Goal: Find specific page/section: Find specific page/section

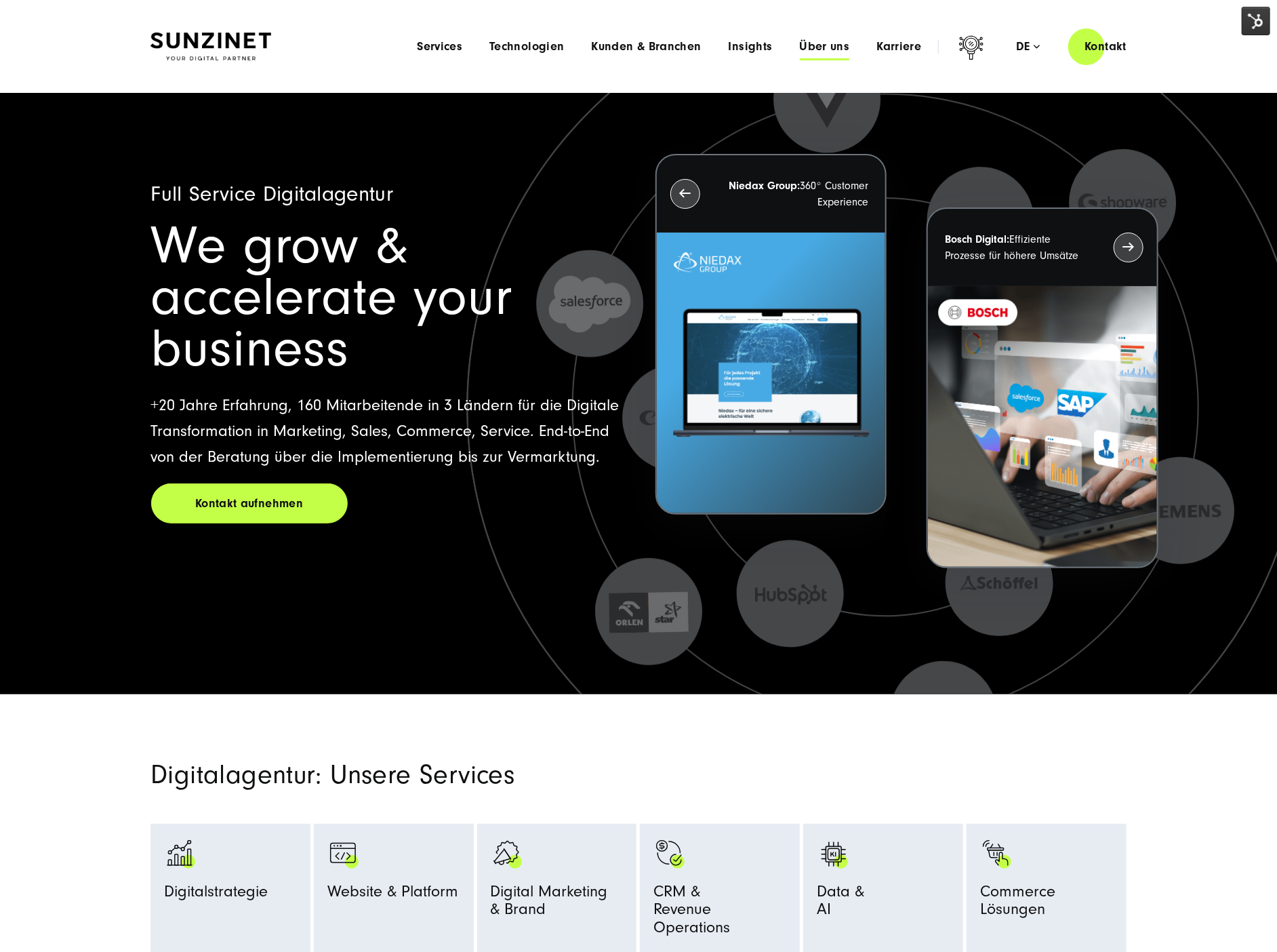
click at [821, 49] on span "Über uns" at bounding box center [824, 47] width 50 height 14
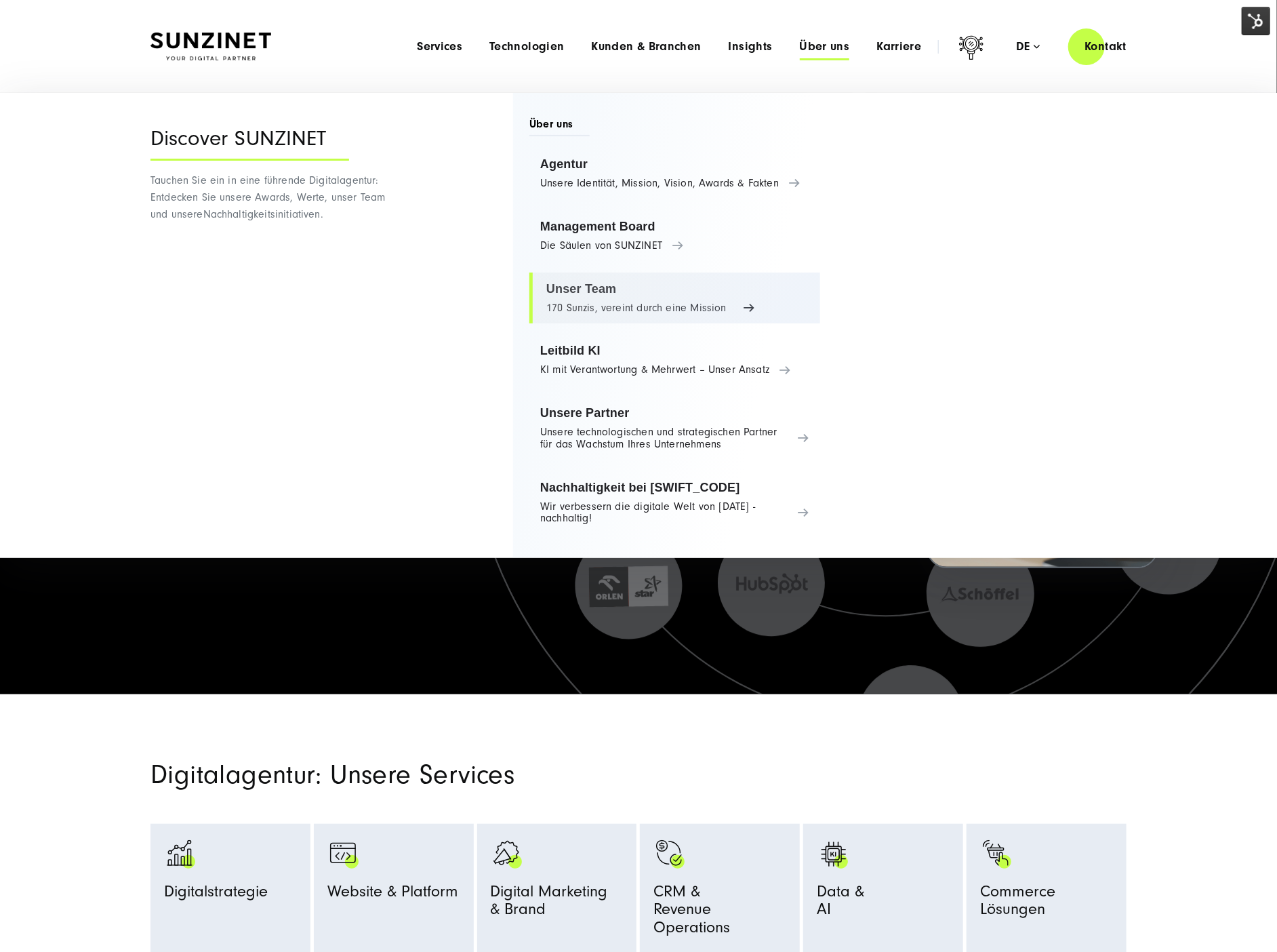
click at [566, 298] on link "Unser Team 170 Sunzis, vereint durch eine Mission" at bounding box center [675, 298] width 291 height 51
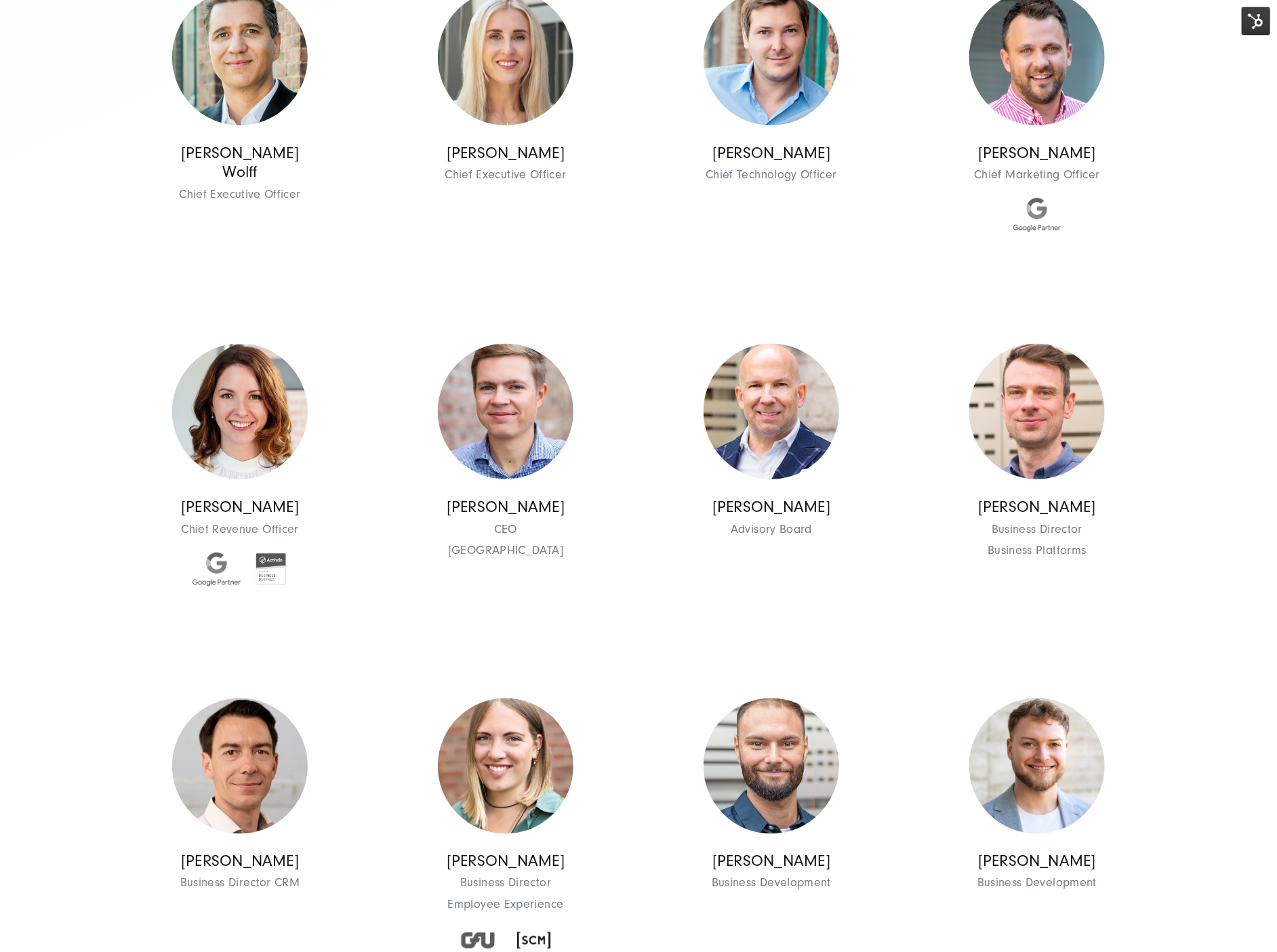
scroll to position [671, 0]
